Goal: Task Accomplishment & Management: Complete application form

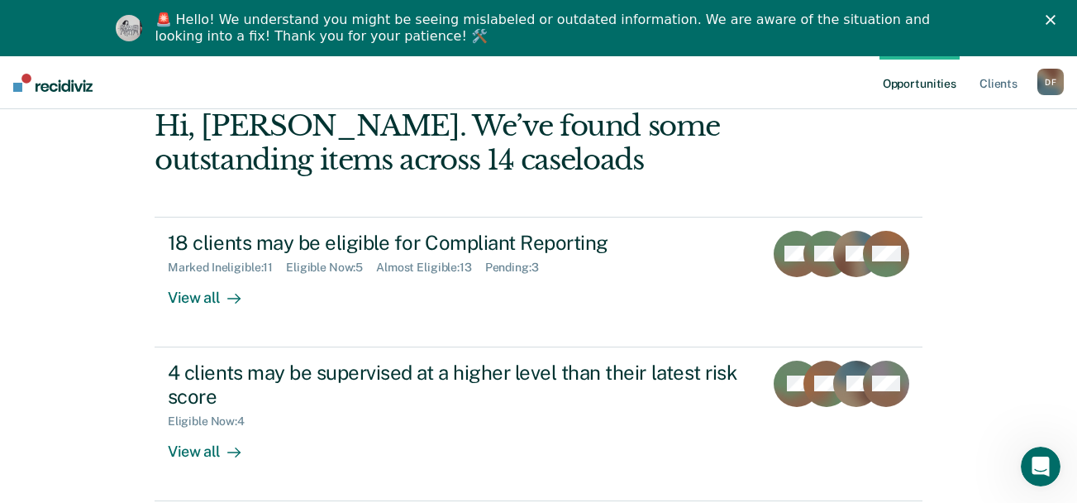
scroll to position [198, 0]
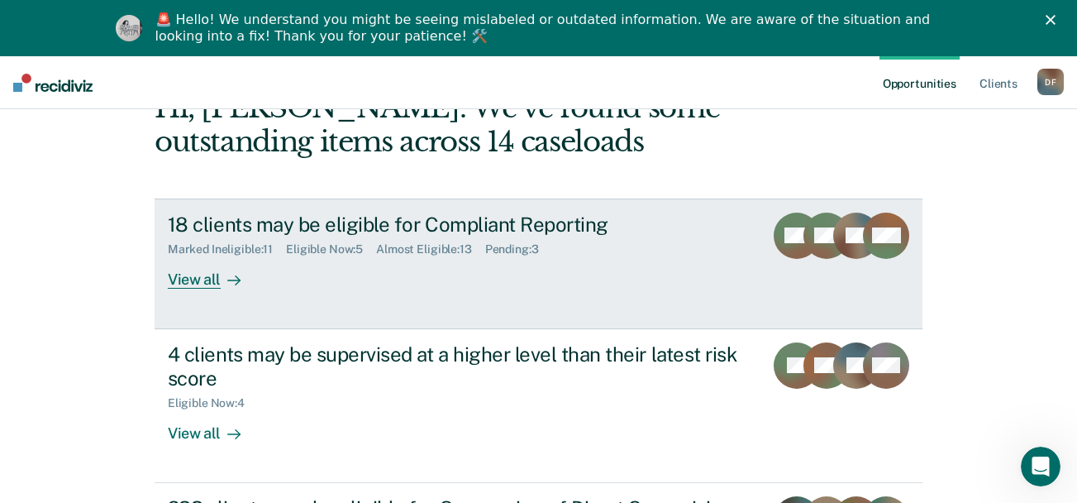
click at [202, 280] on div "View all" at bounding box center [214, 272] width 93 height 32
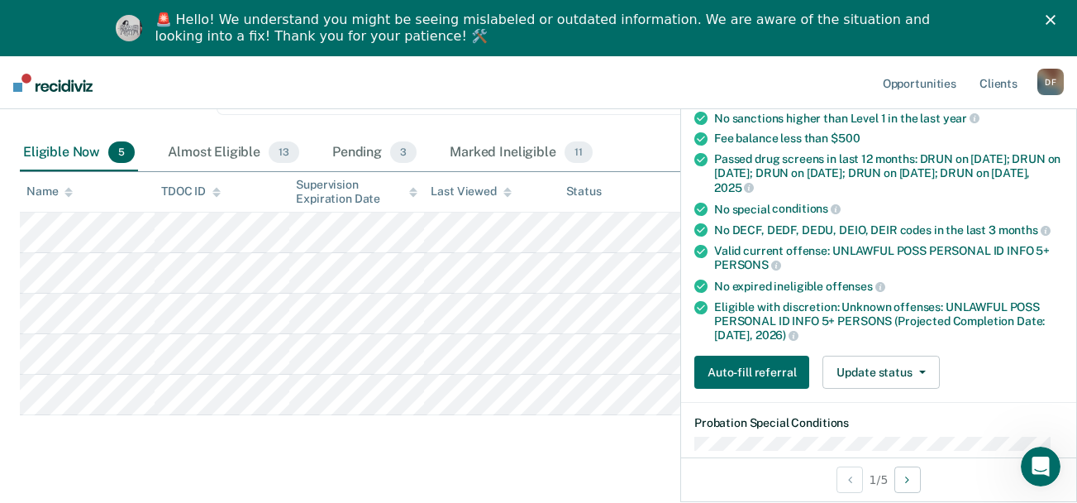
scroll to position [163, 0]
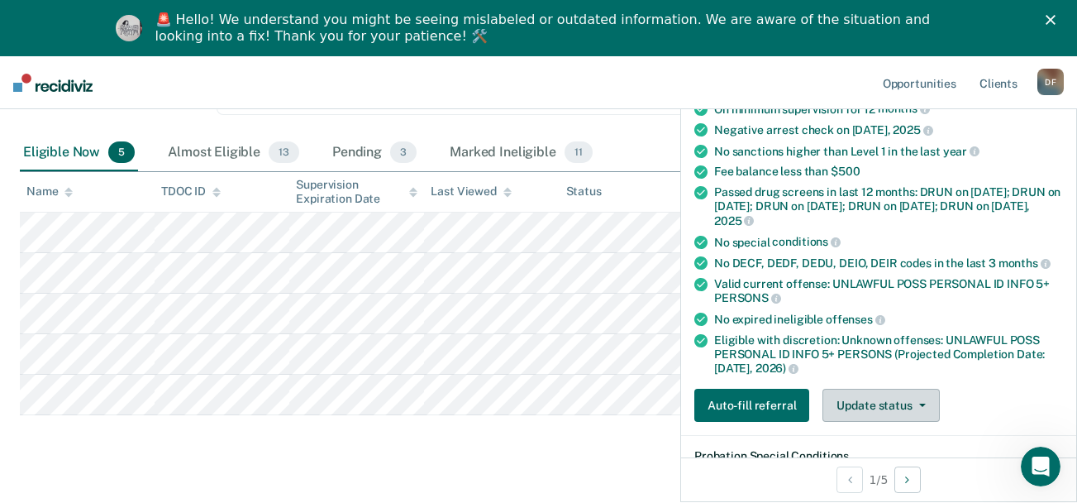
click at [883, 407] on button "Update status" at bounding box center [881, 405] width 117 height 33
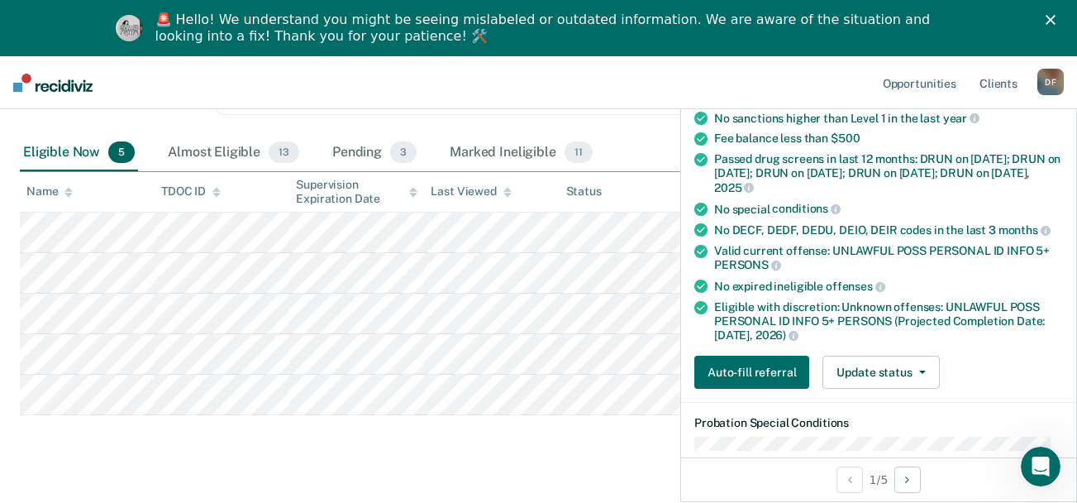
scroll to position [174, 0]
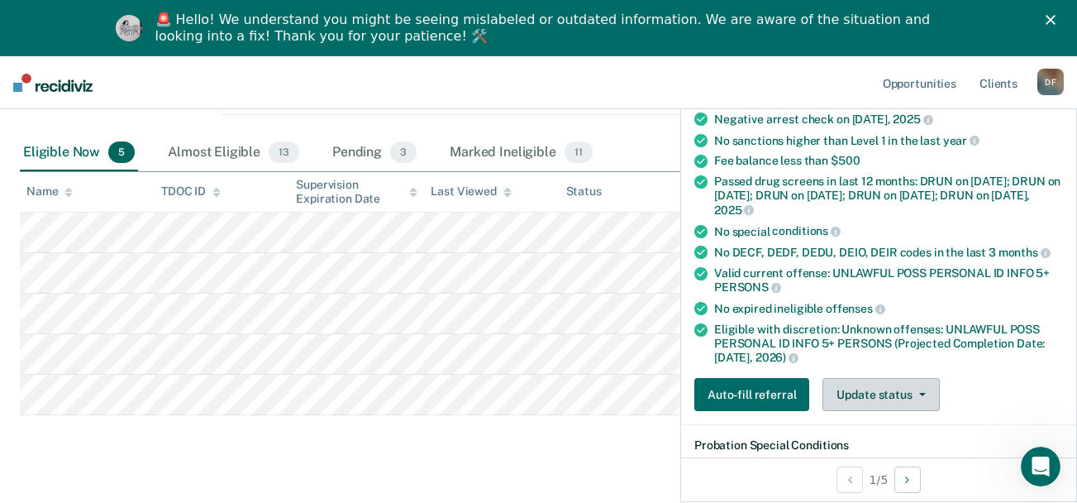
click at [893, 390] on button "Update status" at bounding box center [881, 394] width 117 height 33
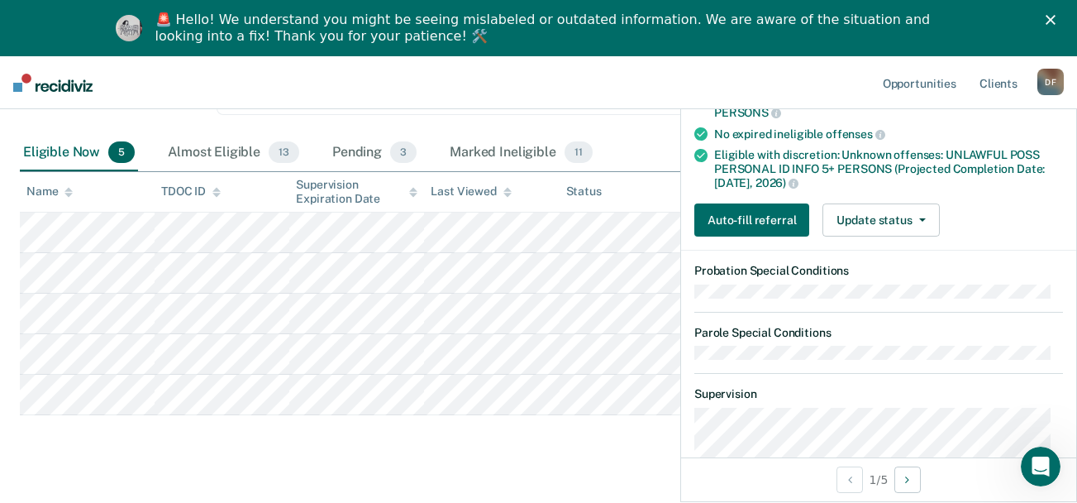
scroll to position [370, 0]
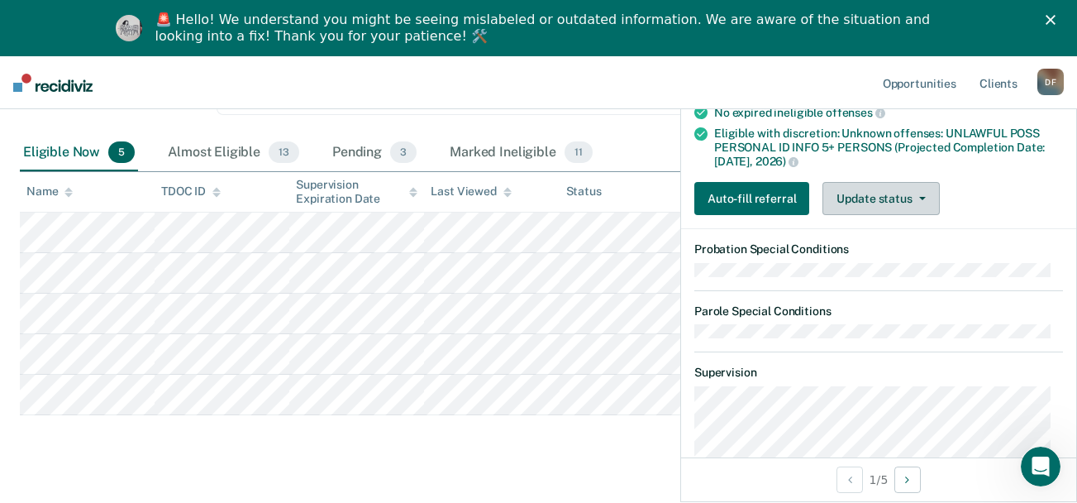
click at [919, 197] on icon "button" at bounding box center [922, 198] width 7 height 3
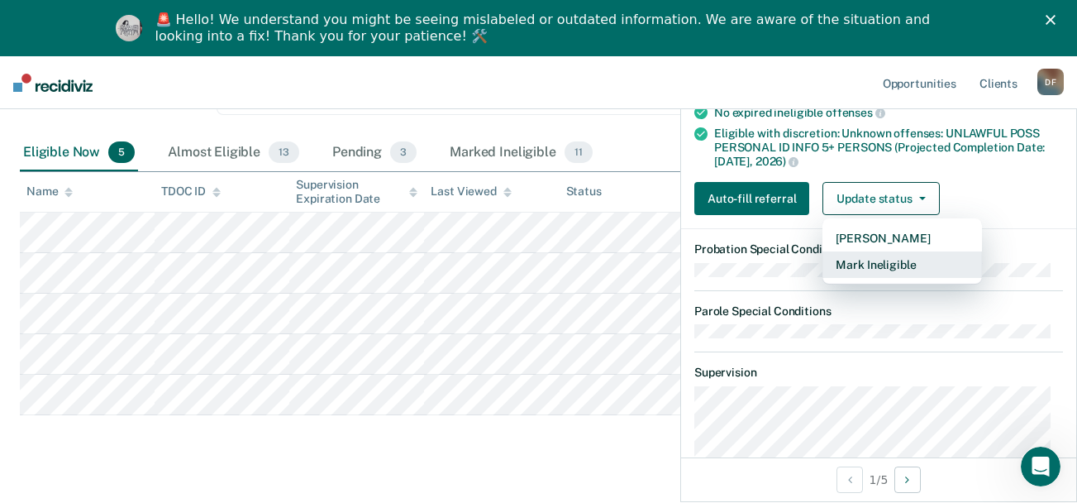
click at [893, 269] on button "Mark Ineligible" at bounding box center [903, 264] width 160 height 26
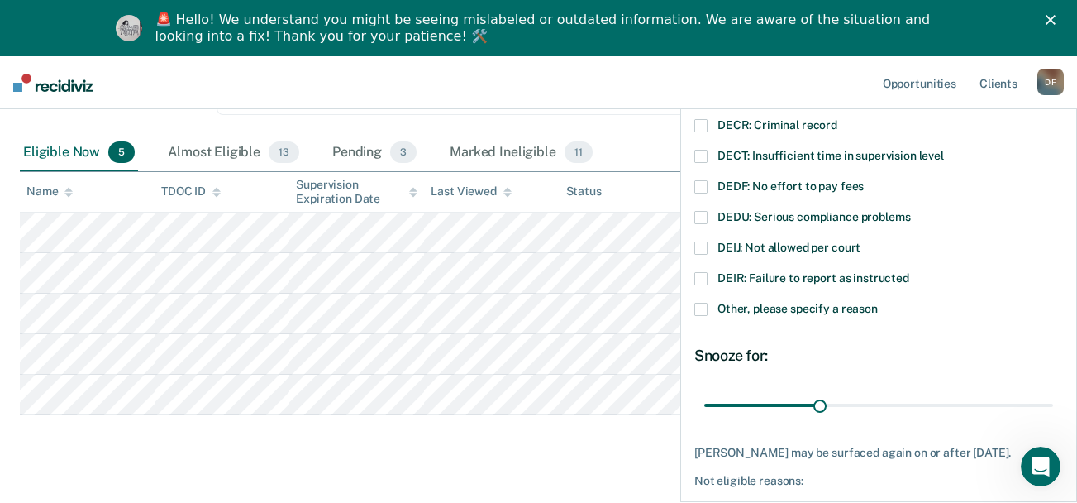
scroll to position [130, 0]
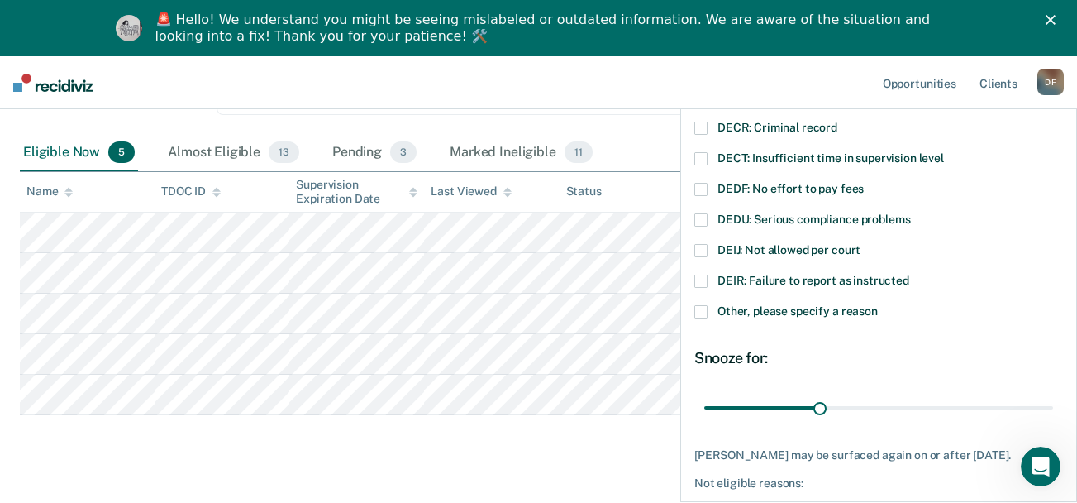
click at [704, 188] on span at bounding box center [700, 189] width 13 height 13
drag, startPoint x: 818, startPoint y: 408, endPoint x: 925, endPoint y: 412, distance: 107.5
type input "60"
click at [925, 412] on input "range" at bounding box center [878, 407] width 349 height 29
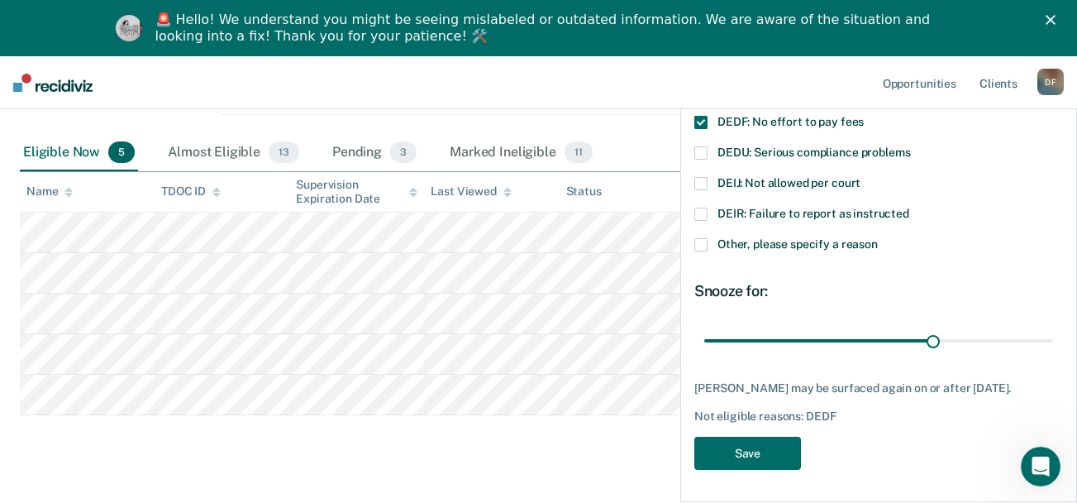
scroll to position [210, 0]
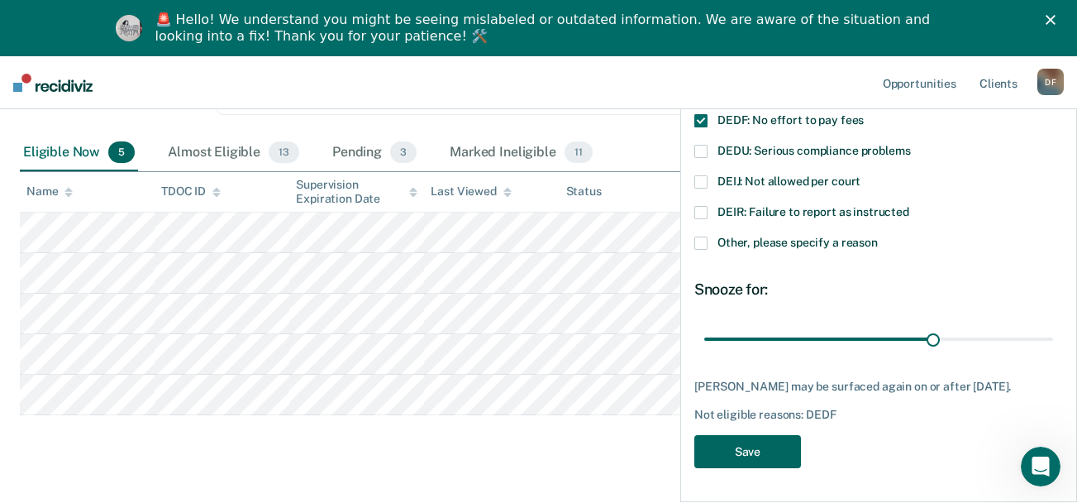
click at [735, 461] on button "Save" at bounding box center [747, 452] width 107 height 34
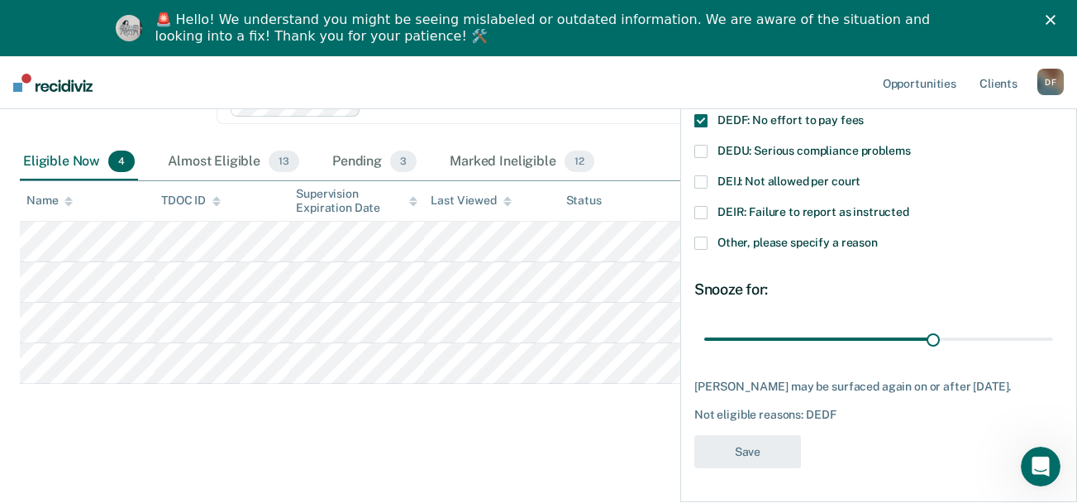
scroll to position [335, 0]
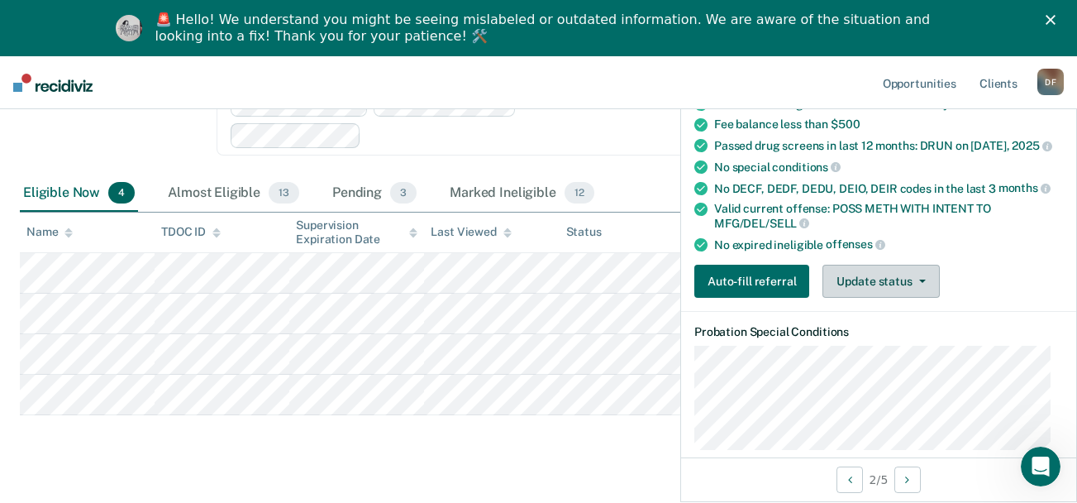
click at [921, 283] on icon "button" at bounding box center [922, 280] width 7 height 3
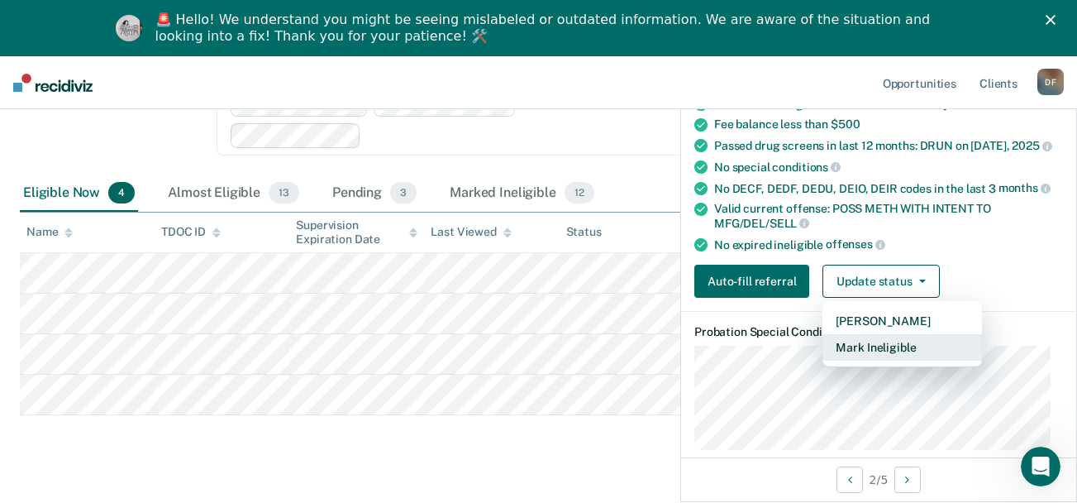
click at [907, 358] on button "Mark Ineligible" at bounding box center [903, 347] width 160 height 26
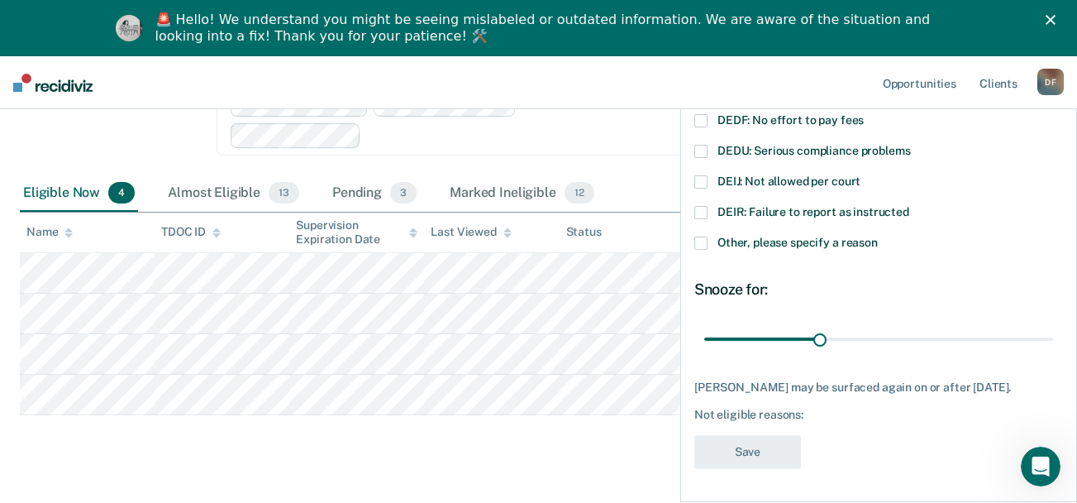
scroll to position [196, 0]
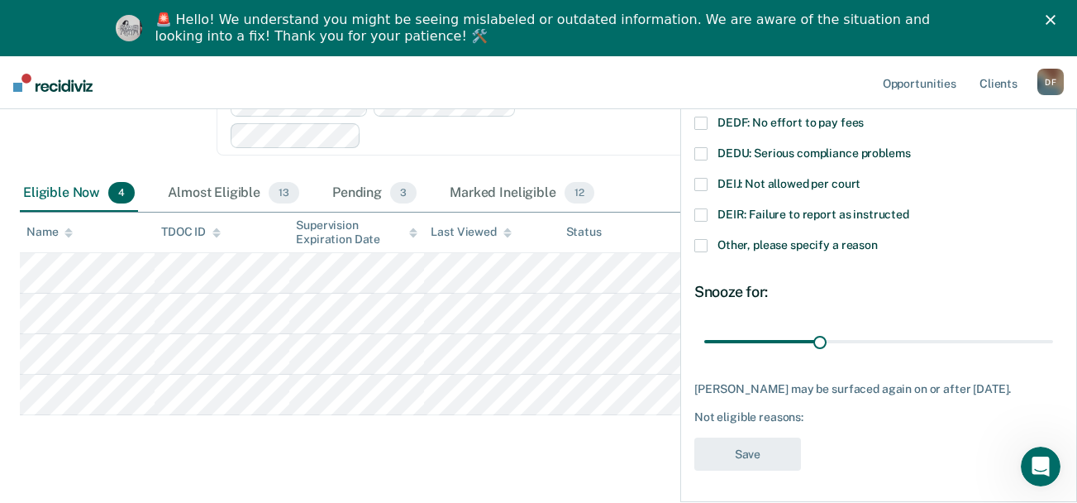
click at [706, 241] on span at bounding box center [700, 245] width 13 height 13
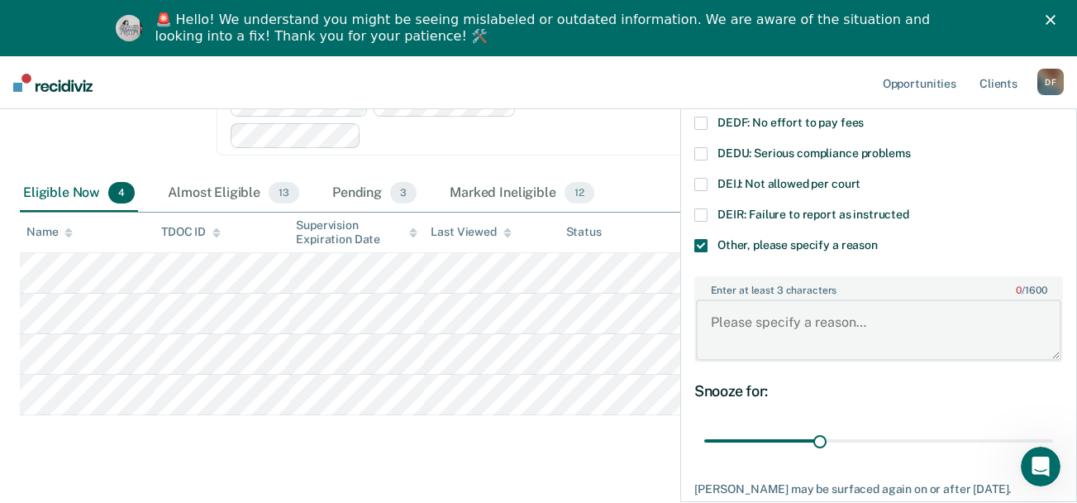
click at [742, 331] on textarea "Enter at least 3 characters 0 / 1600" at bounding box center [878, 329] width 365 height 61
type textarea "Need additional [MEDICAL_DATA] and case plan completed."
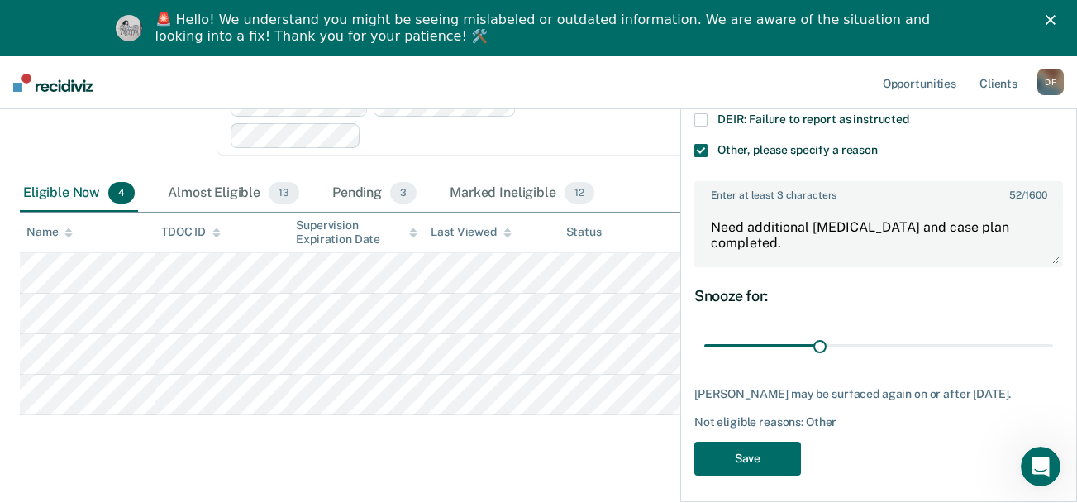
scroll to position [296, 0]
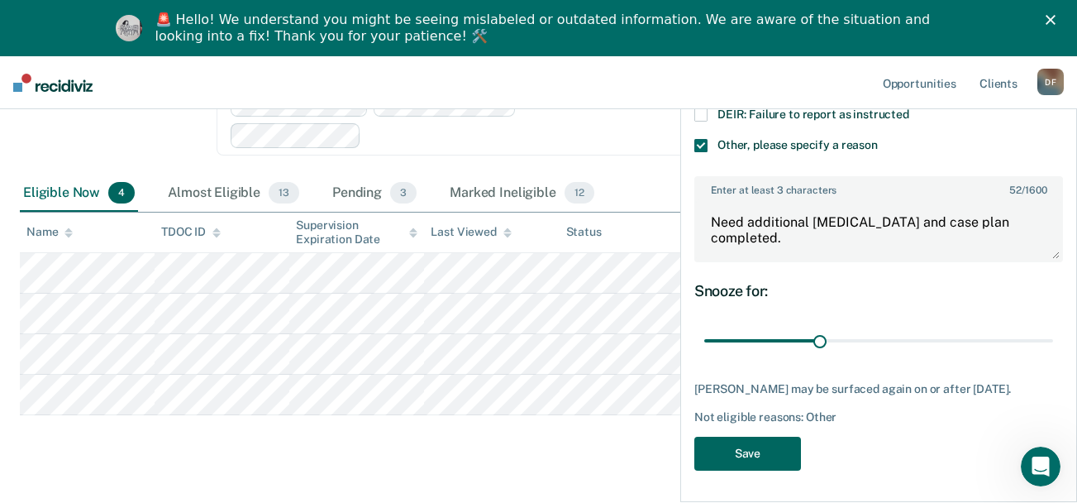
click at [749, 455] on button "Save" at bounding box center [747, 453] width 107 height 34
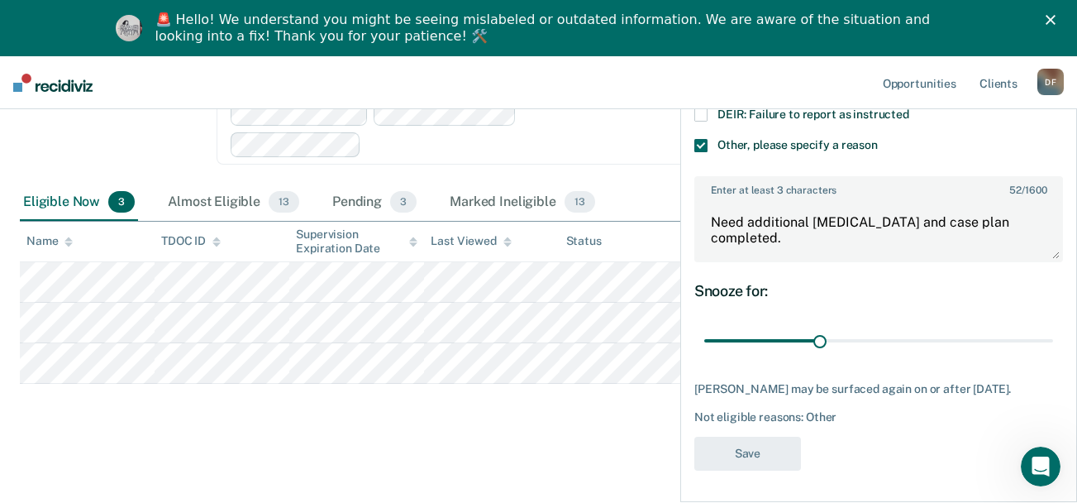
scroll to position [294, 0]
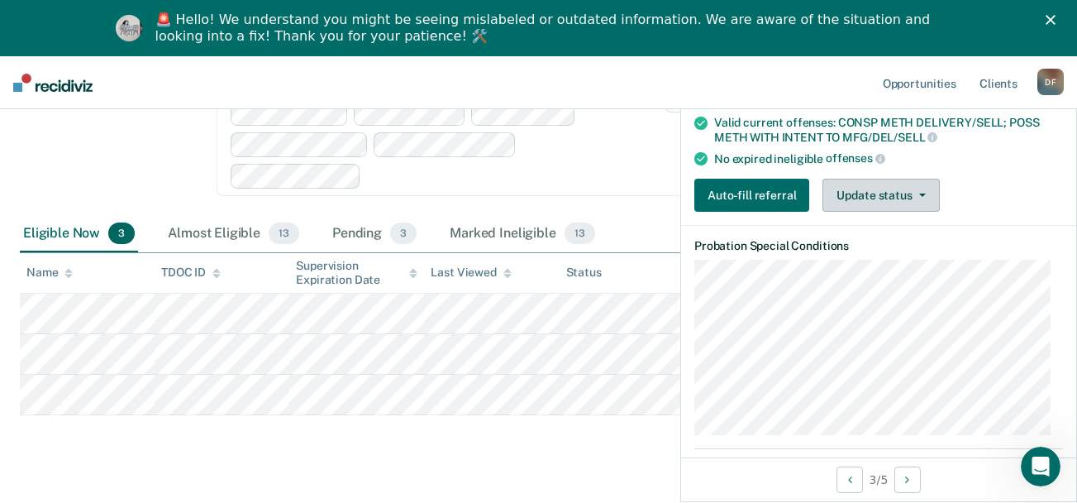
click at [904, 207] on button "Update status" at bounding box center [881, 195] width 117 height 33
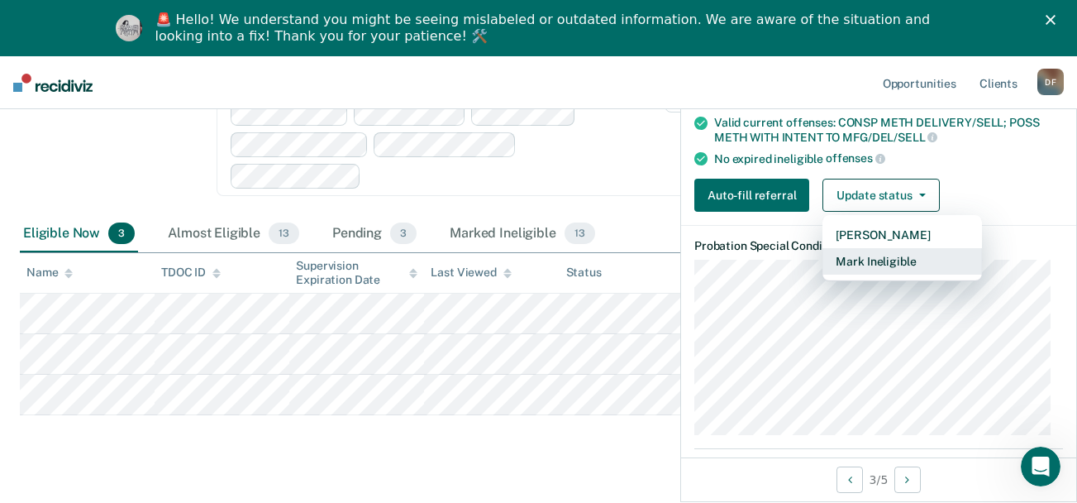
click at [896, 274] on button "Mark Ineligible" at bounding box center [903, 261] width 160 height 26
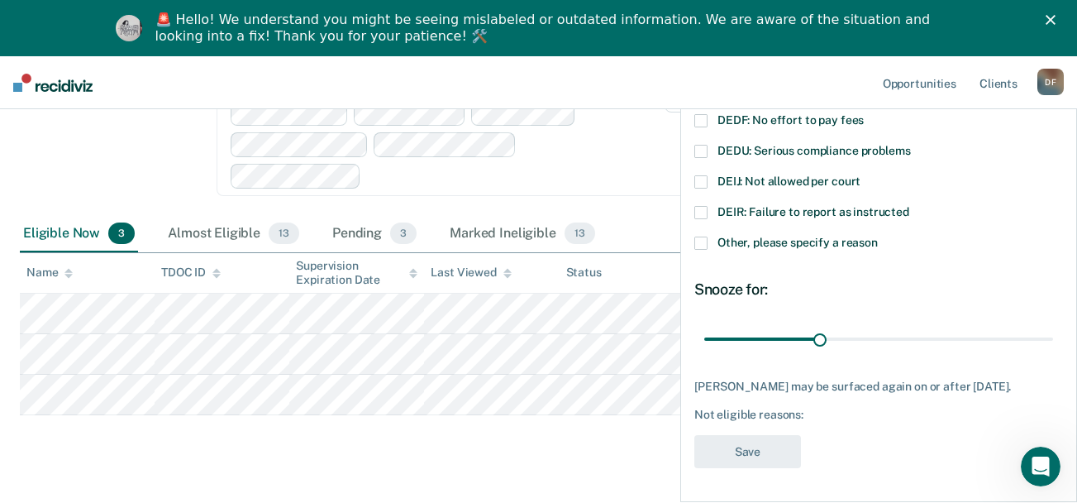
click at [703, 236] on span at bounding box center [700, 242] width 13 height 13
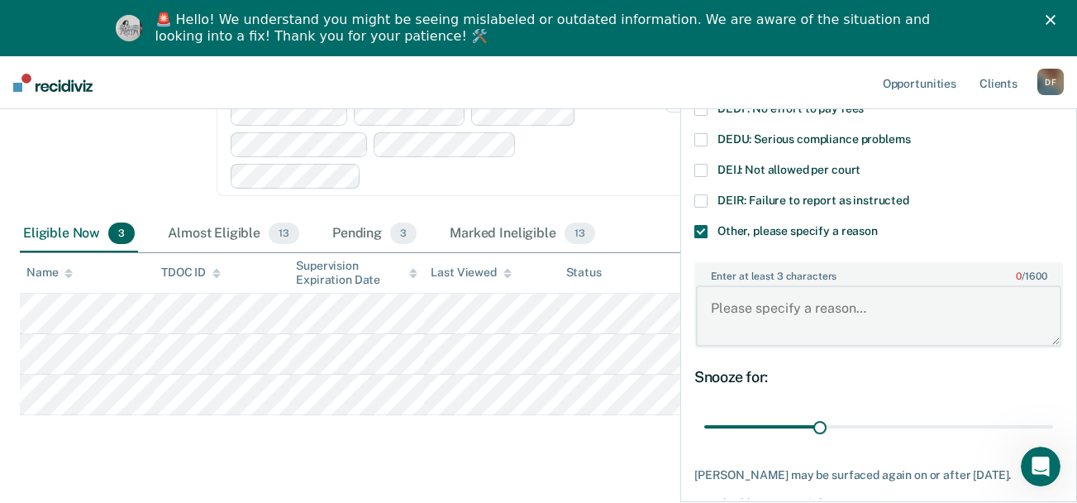
click at [755, 302] on textarea "Enter at least 3 characters 0 / 1600" at bounding box center [878, 315] width 365 height 61
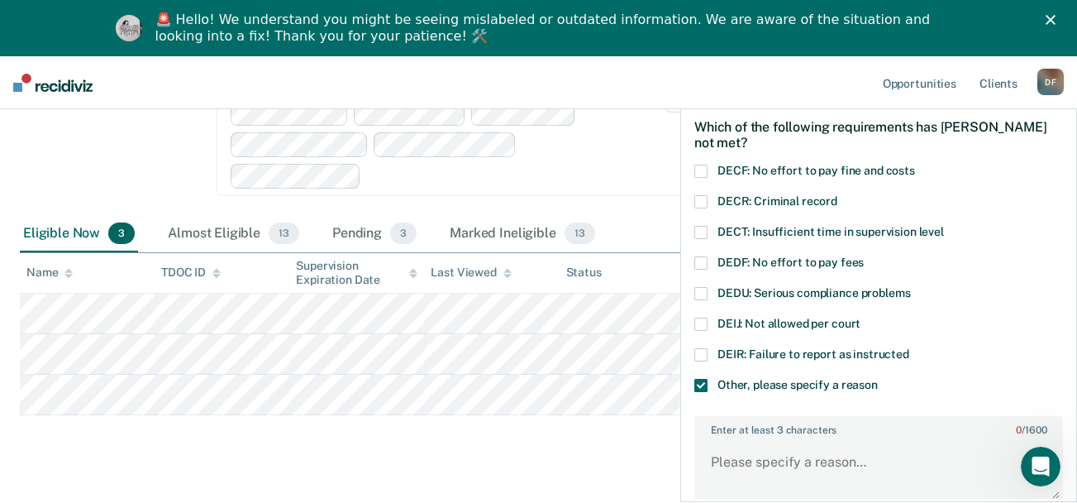
scroll to position [47, 0]
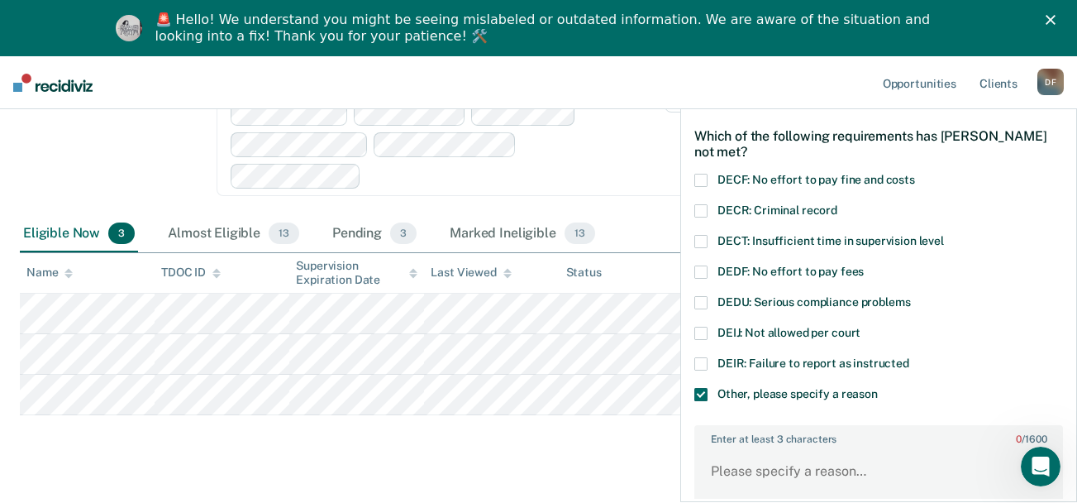
click at [702, 270] on span at bounding box center [700, 271] width 13 height 13
click at [701, 389] on span at bounding box center [700, 394] width 13 height 13
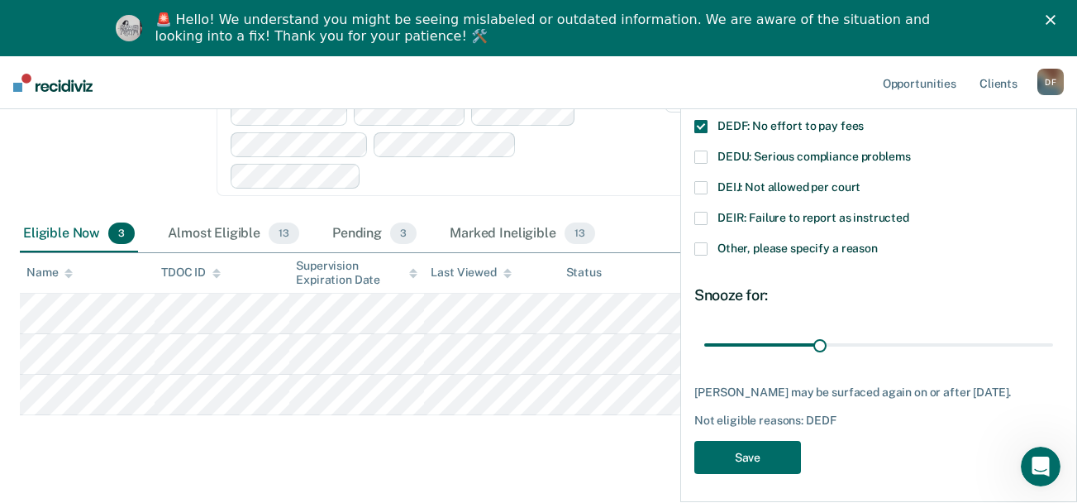
scroll to position [210, 0]
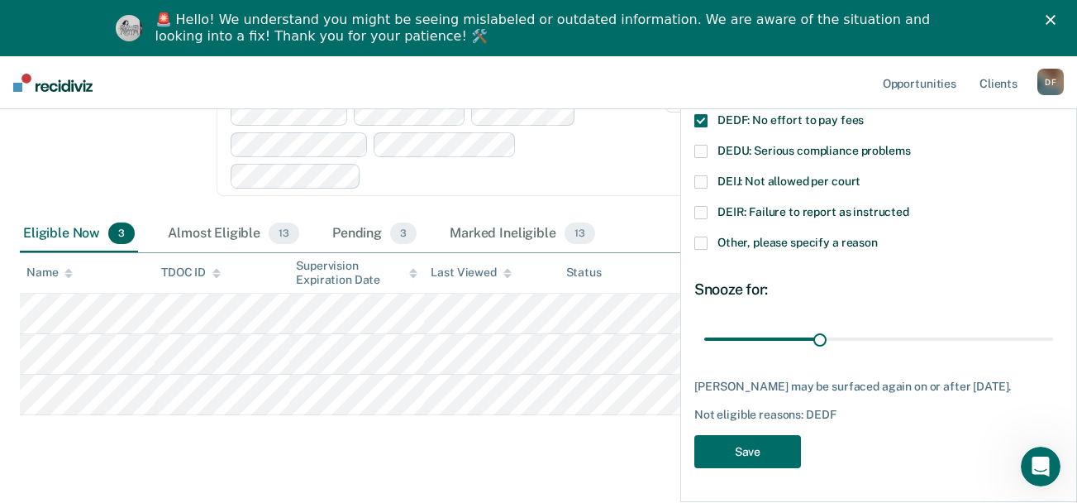
click at [702, 236] on span at bounding box center [700, 242] width 13 height 13
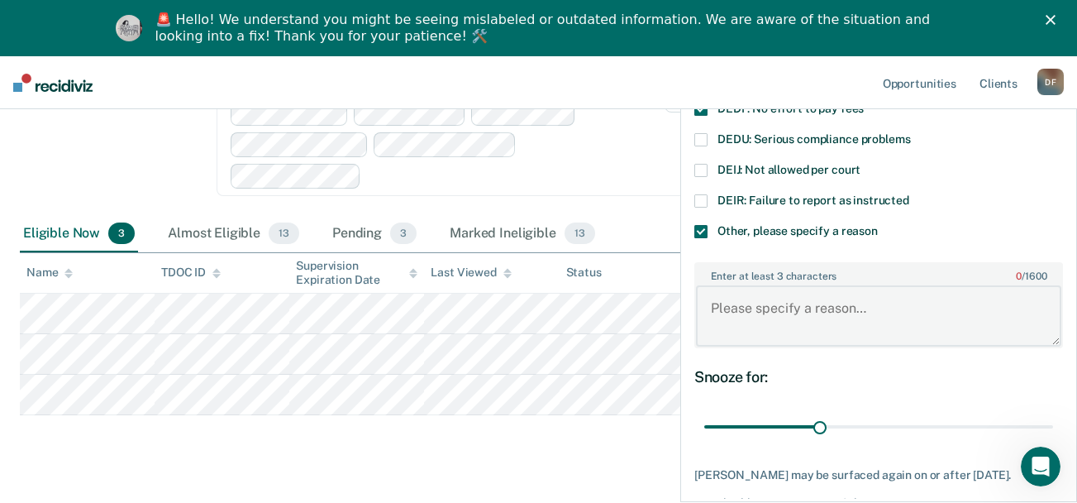
click at [778, 308] on textarea "Enter at least 3 characters 0 / 1600" at bounding box center [878, 315] width 365 height 61
type textarea "Needs additional [MEDICAL_DATA]."
drag, startPoint x: 814, startPoint y: 425, endPoint x: 867, endPoint y: 422, distance: 53.0
click at [867, 422] on input "range" at bounding box center [878, 426] width 349 height 29
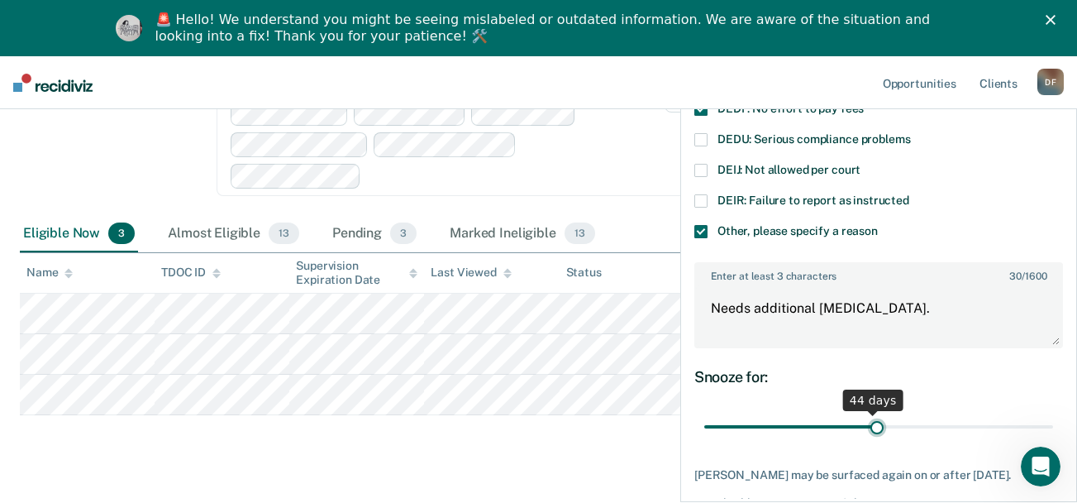
click at [872, 422] on input "range" at bounding box center [878, 426] width 349 height 29
drag, startPoint x: 872, startPoint y: 422, endPoint x: 926, endPoint y: 416, distance: 54.1
type input "60"
click at [926, 416] on input "range" at bounding box center [878, 426] width 349 height 29
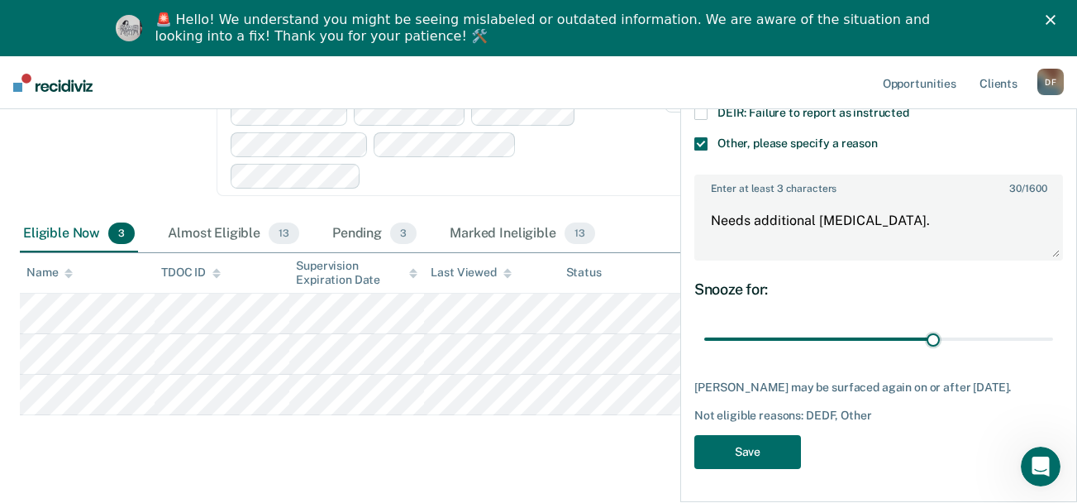
scroll to position [310, 0]
click at [746, 452] on button "Save" at bounding box center [747, 452] width 107 height 34
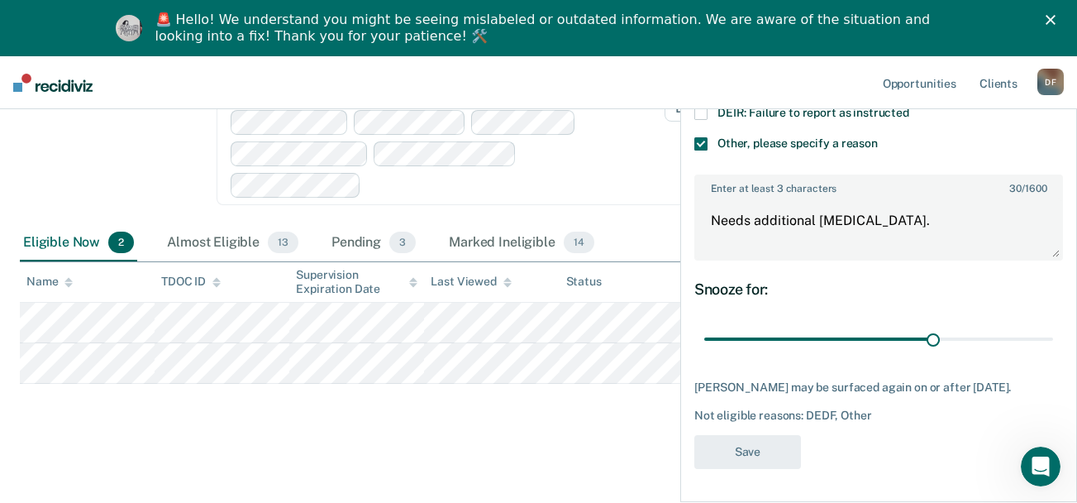
scroll to position [254, 0]
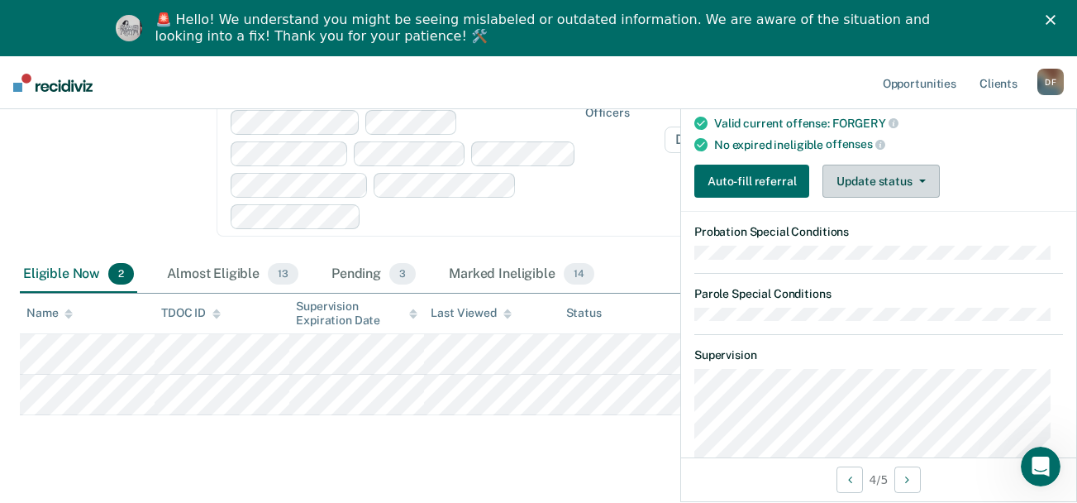
click at [919, 180] on icon "button" at bounding box center [922, 180] width 7 height 3
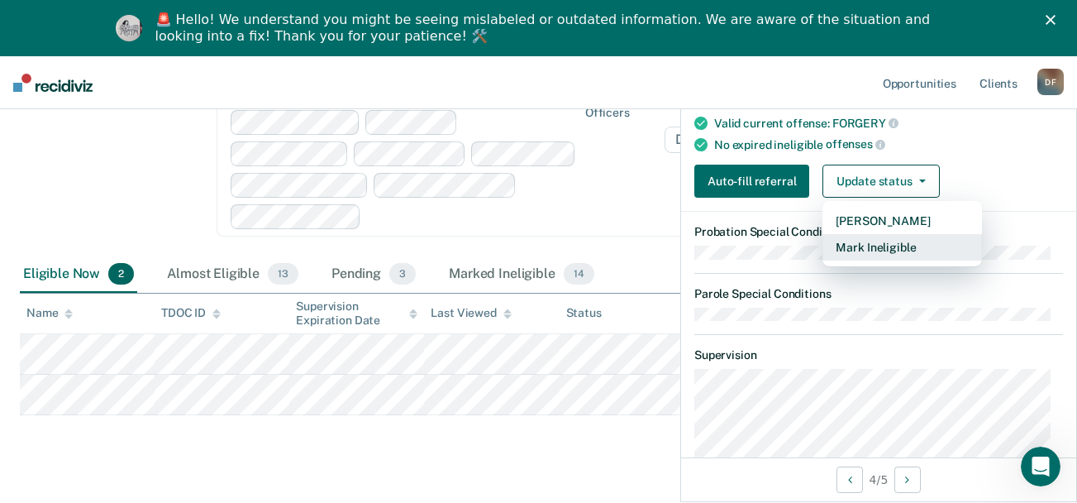
click at [908, 248] on button "Mark Ineligible" at bounding box center [903, 247] width 160 height 26
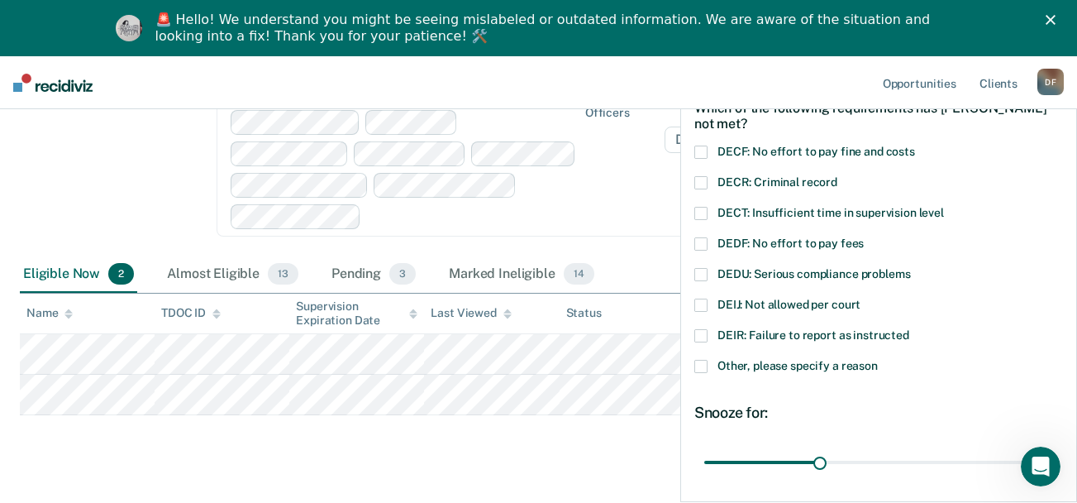
scroll to position [72, 0]
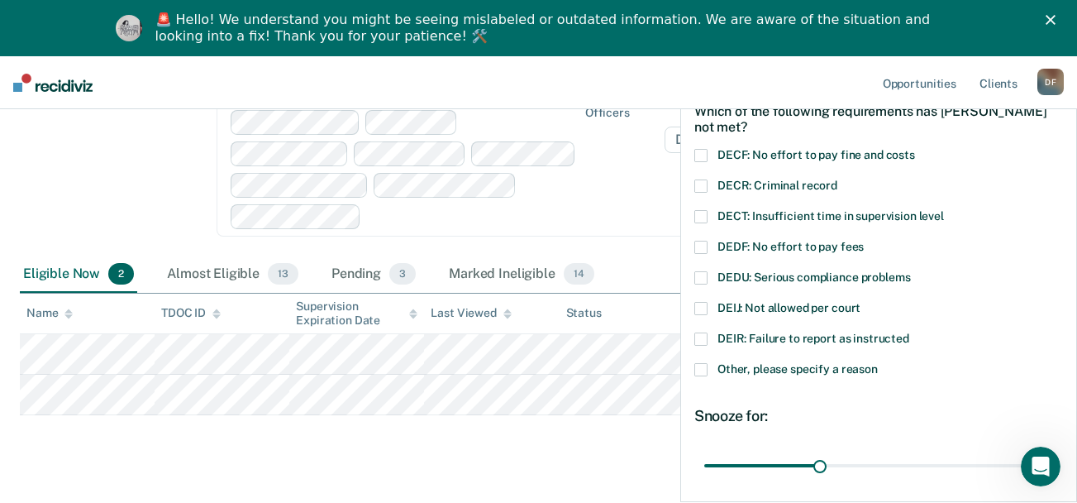
click at [702, 242] on span at bounding box center [700, 247] width 13 height 13
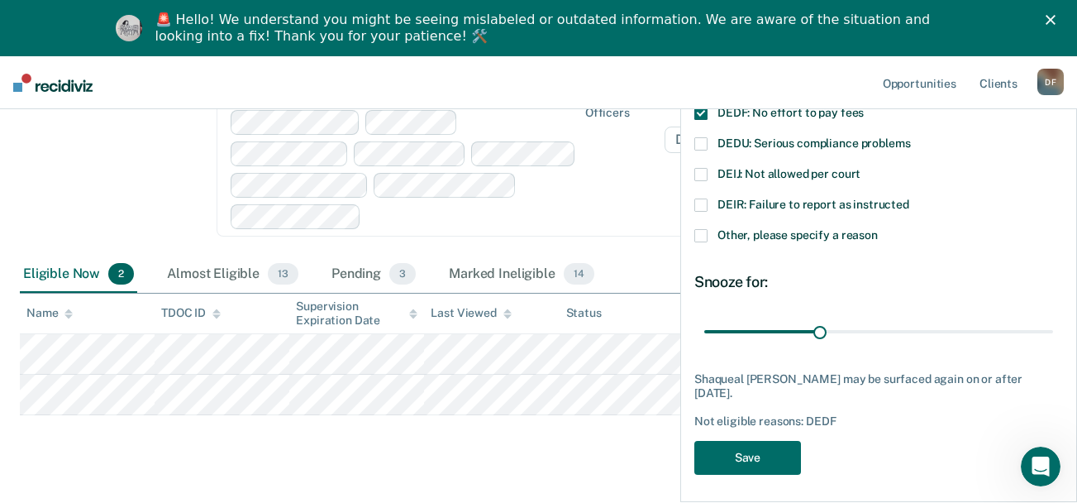
scroll to position [210, 0]
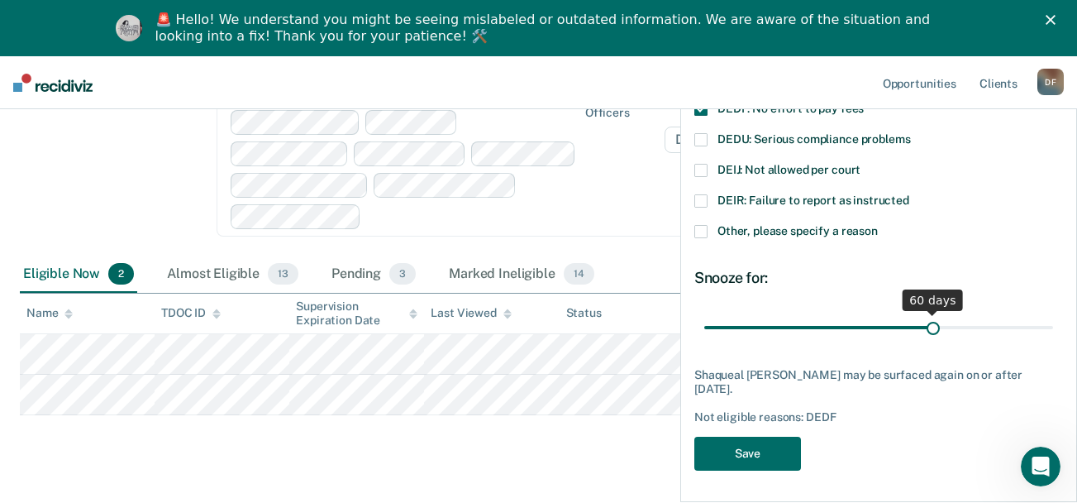
drag, startPoint x: 817, startPoint y: 322, endPoint x: 925, endPoint y: 319, distance: 108.3
type input "60"
click at [925, 319] on input "range" at bounding box center [878, 326] width 349 height 29
click at [760, 457] on button "Save" at bounding box center [747, 453] width 107 height 34
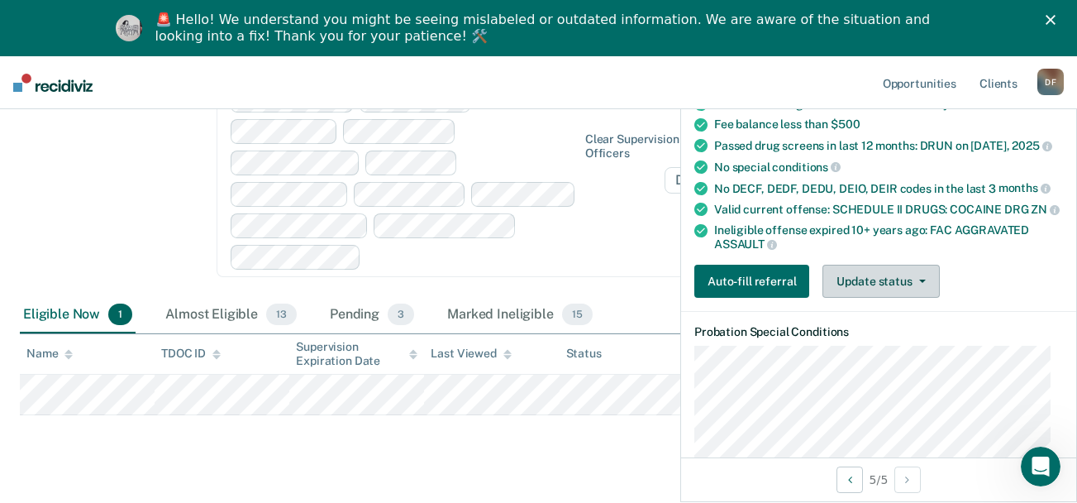
click at [872, 289] on button "Update status" at bounding box center [881, 281] width 117 height 33
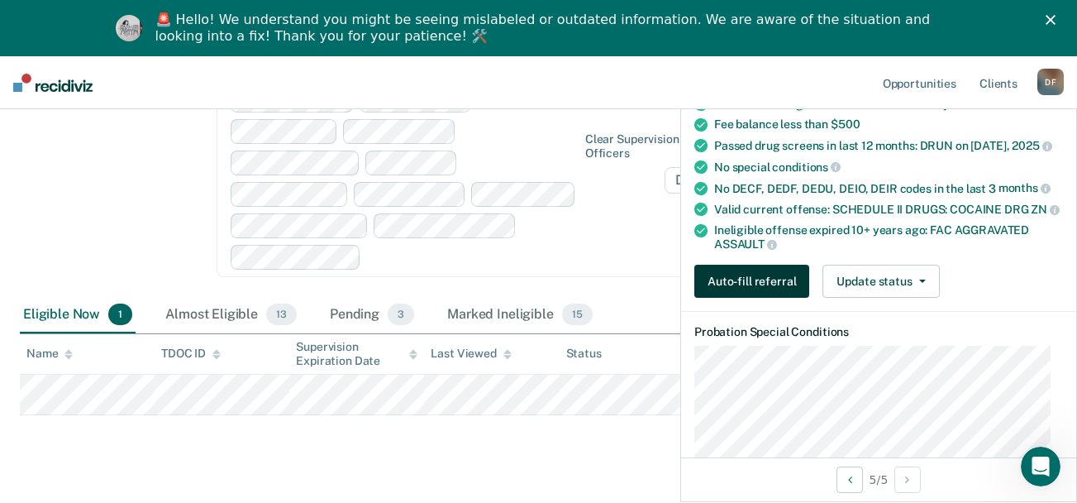
click at [762, 288] on button "Auto-fill referral" at bounding box center [751, 281] width 115 height 33
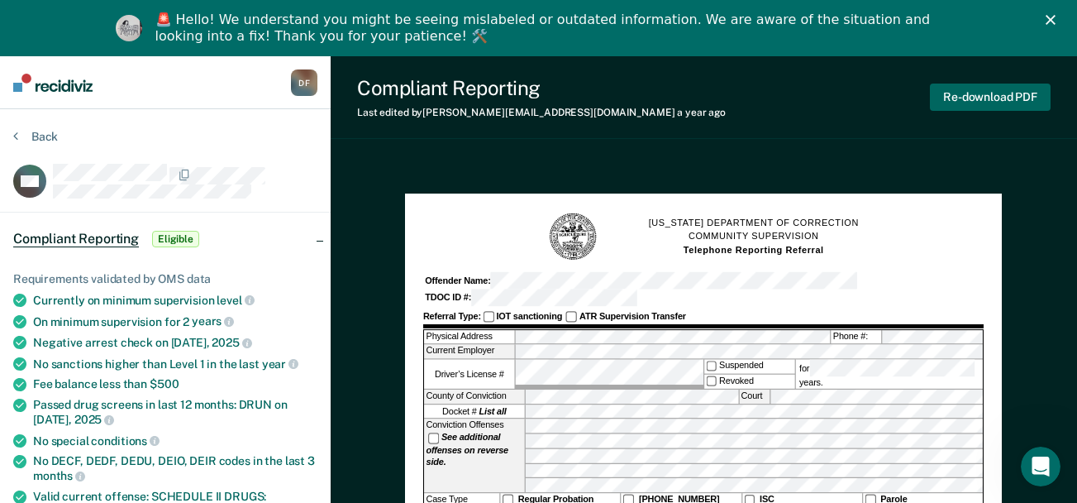
click at [978, 93] on button "Re-download PDF" at bounding box center [990, 96] width 121 height 27
